Goal: Information Seeking & Learning: Learn about a topic

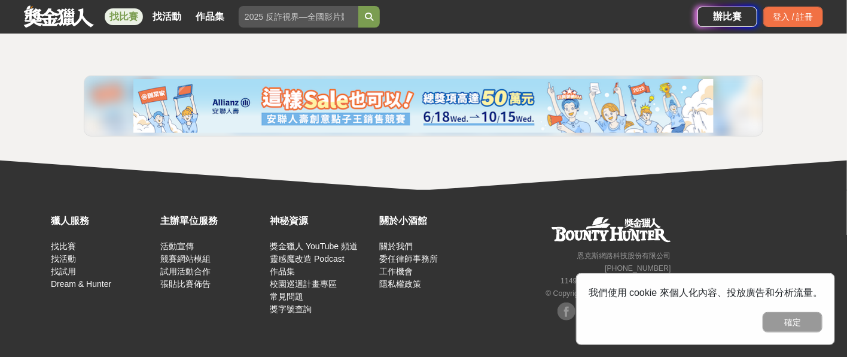
scroll to position [86, 0]
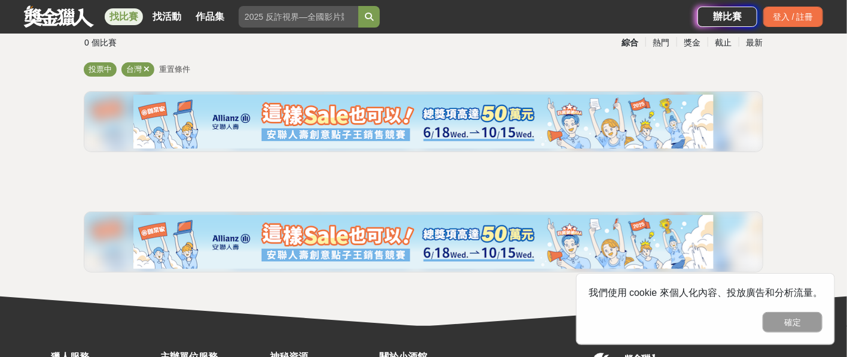
click at [51, 19] on link at bounding box center [59, 16] width 72 height 23
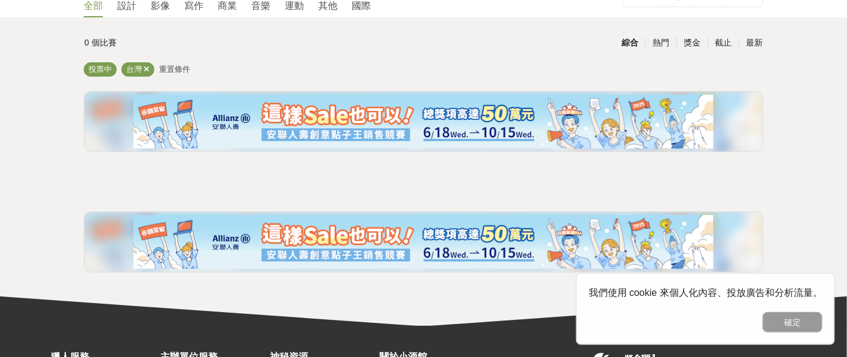
scroll to position [19, 0]
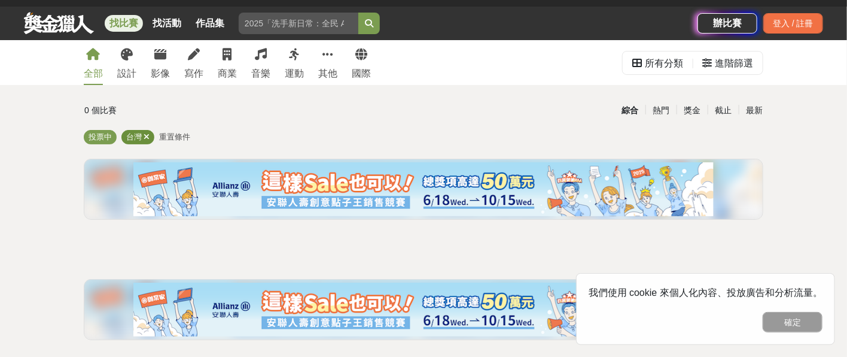
click at [148, 135] on icon at bounding box center [147, 137] width 6 height 8
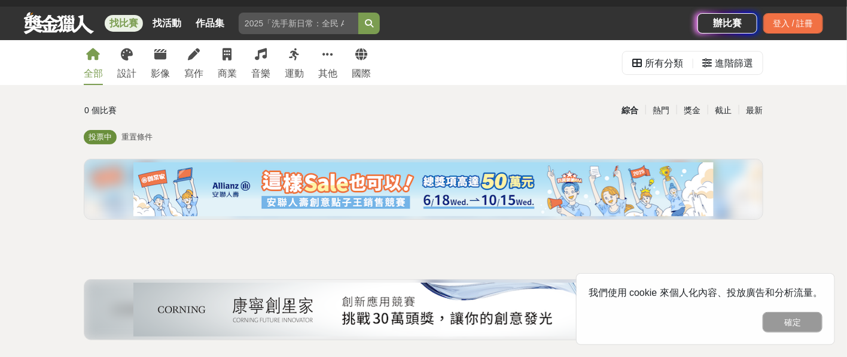
click at [112, 133] on span "投票中" at bounding box center [100, 136] width 23 height 9
click at [111, 132] on span "投票中" at bounding box center [100, 136] width 23 height 9
click at [108, 136] on span "投票中" at bounding box center [100, 136] width 23 height 9
click at [758, 69] on div "進階篩選" at bounding box center [728, 62] width 70 height 23
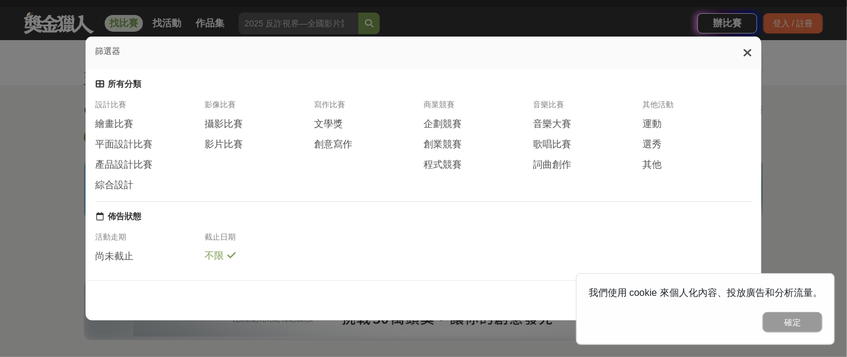
click at [745, 56] on div "篩選器" at bounding box center [424, 53] width 677 height 33
click at [752, 56] on icon at bounding box center [747, 53] width 9 height 12
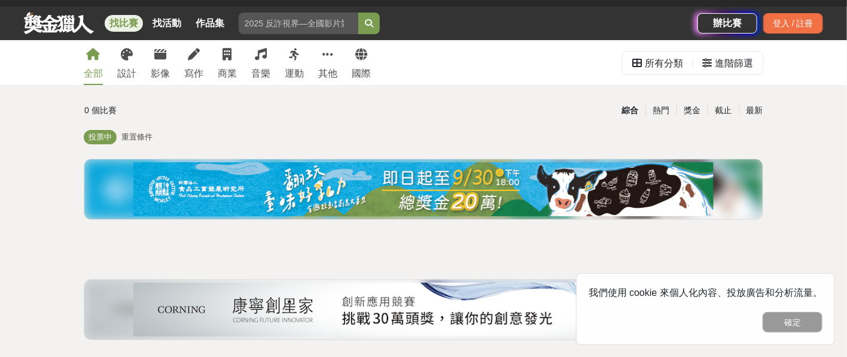
click at [618, 110] on div "綜合" at bounding box center [630, 110] width 31 height 21
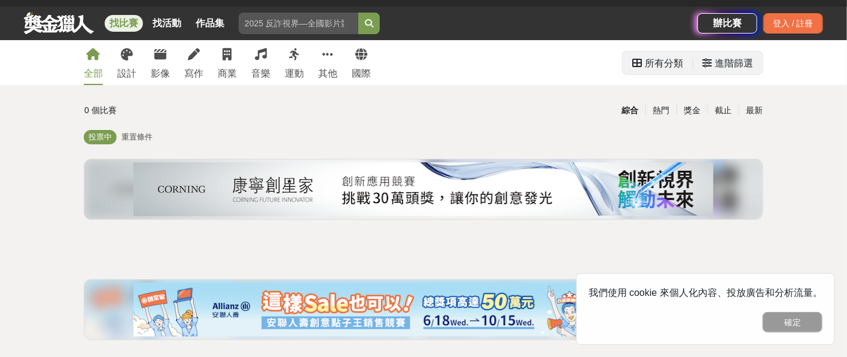
click at [716, 66] on div "進階篩選" at bounding box center [734, 63] width 38 height 24
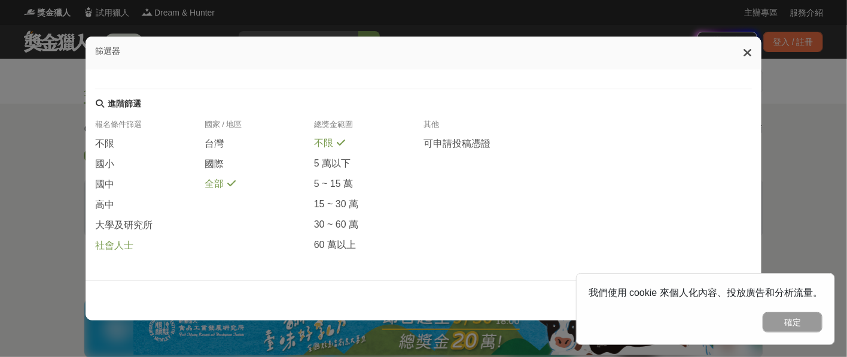
scroll to position [135, 0]
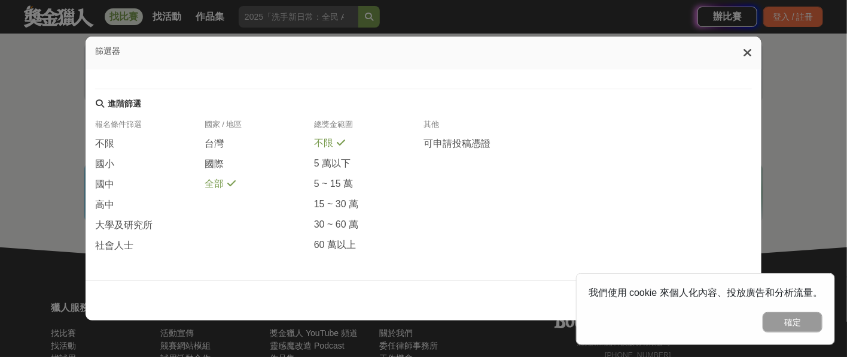
click at [752, 52] on icon at bounding box center [747, 53] width 9 height 12
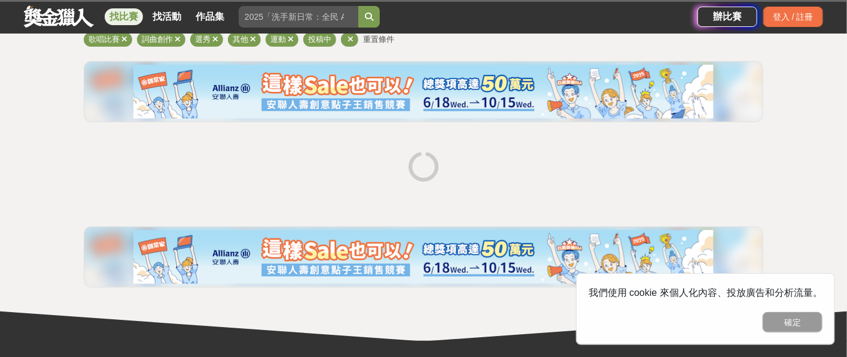
scroll to position [286, 0]
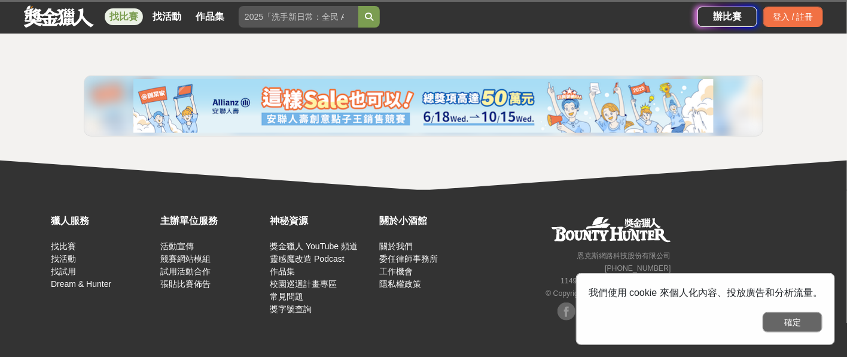
click at [792, 324] on button "確定" at bounding box center [793, 322] width 60 height 20
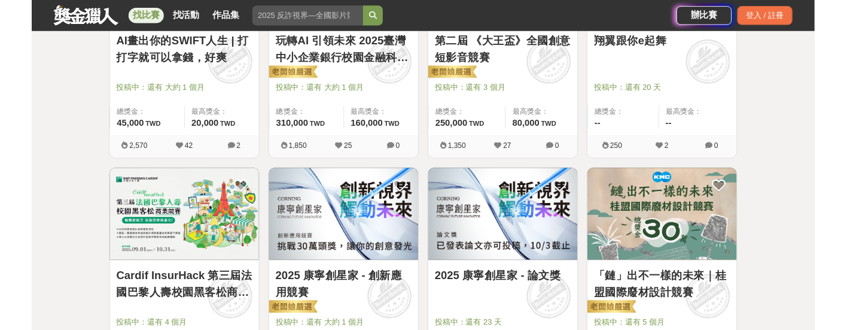
scroll to position [83, 0]
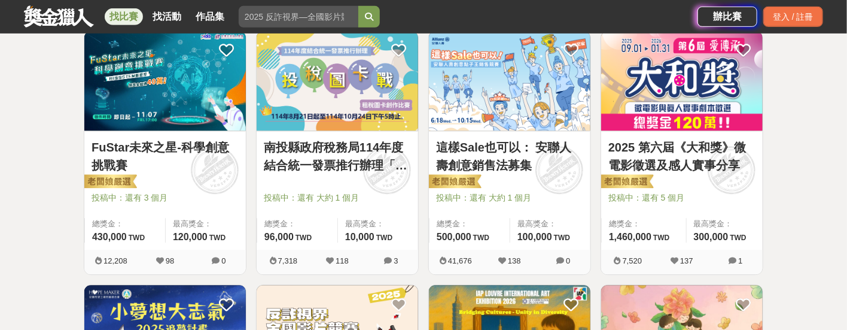
scroll to position [1567, 0]
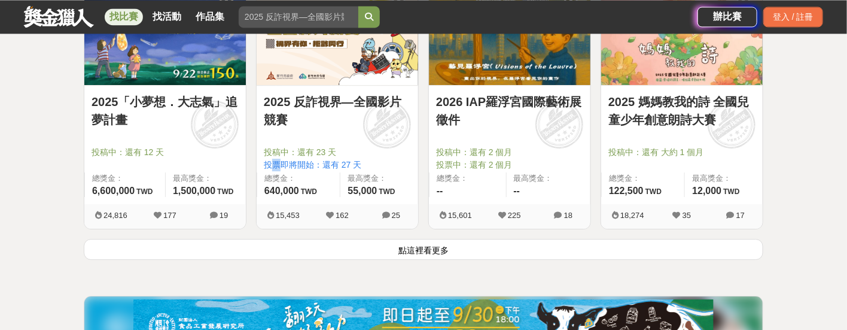
click at [478, 245] on button "點這裡看更多" at bounding box center [424, 249] width 680 height 21
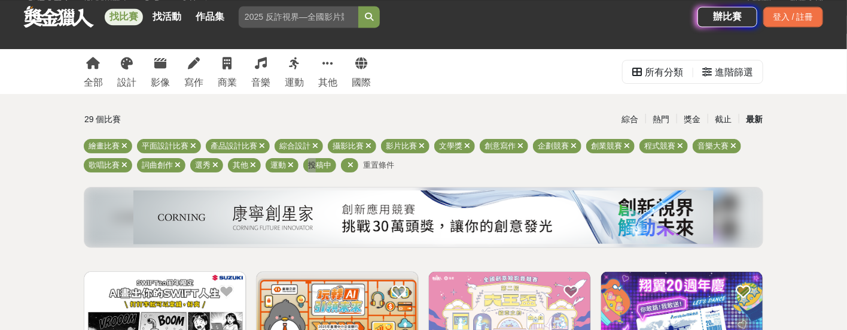
scroll to position [283, 0]
